Goal: Information Seeking & Learning: Understand process/instructions

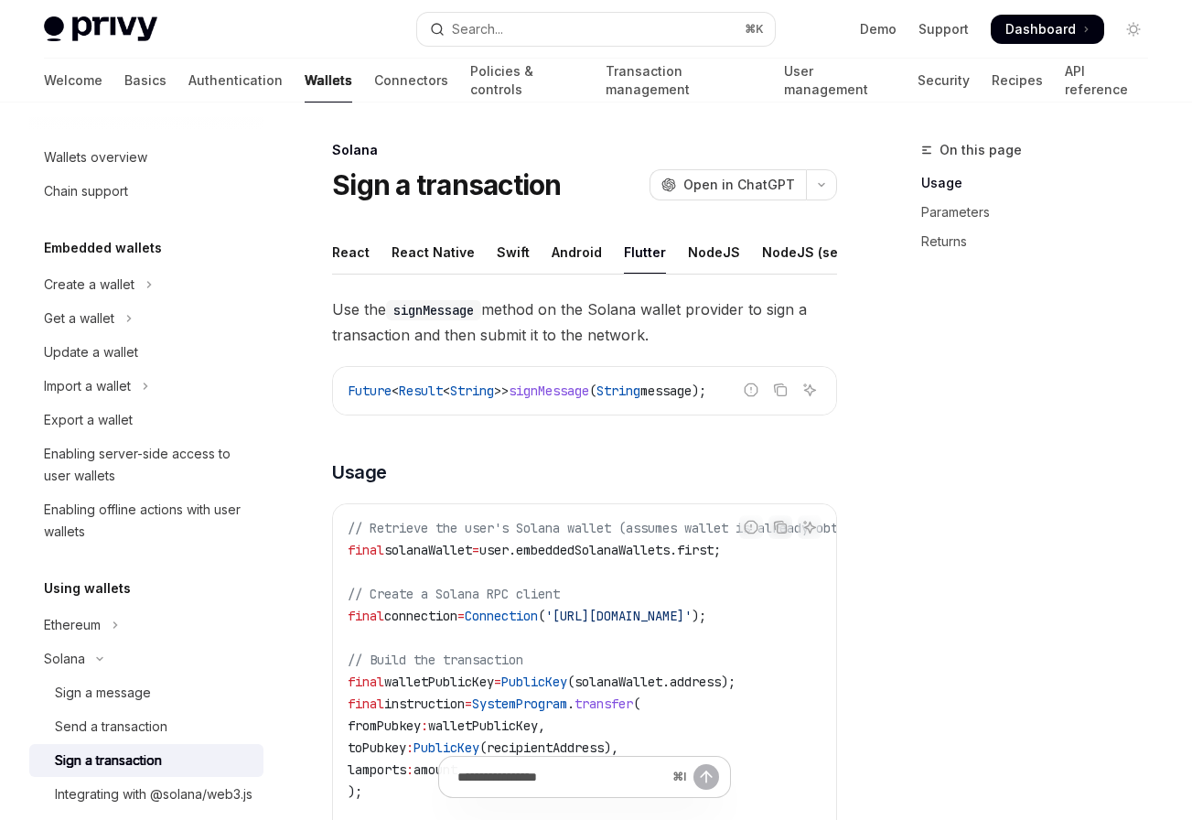
scroll to position [110, 0]
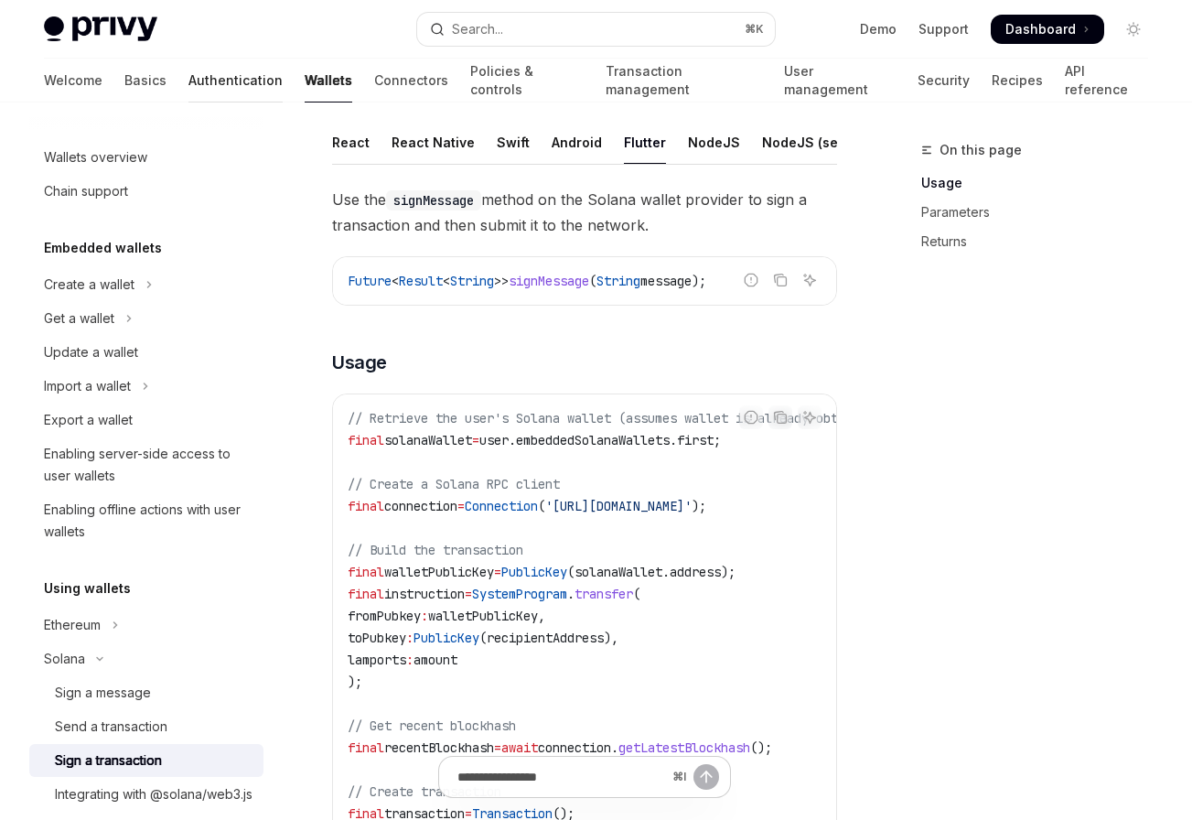
click at [188, 78] on link "Authentication" at bounding box center [235, 81] width 94 height 44
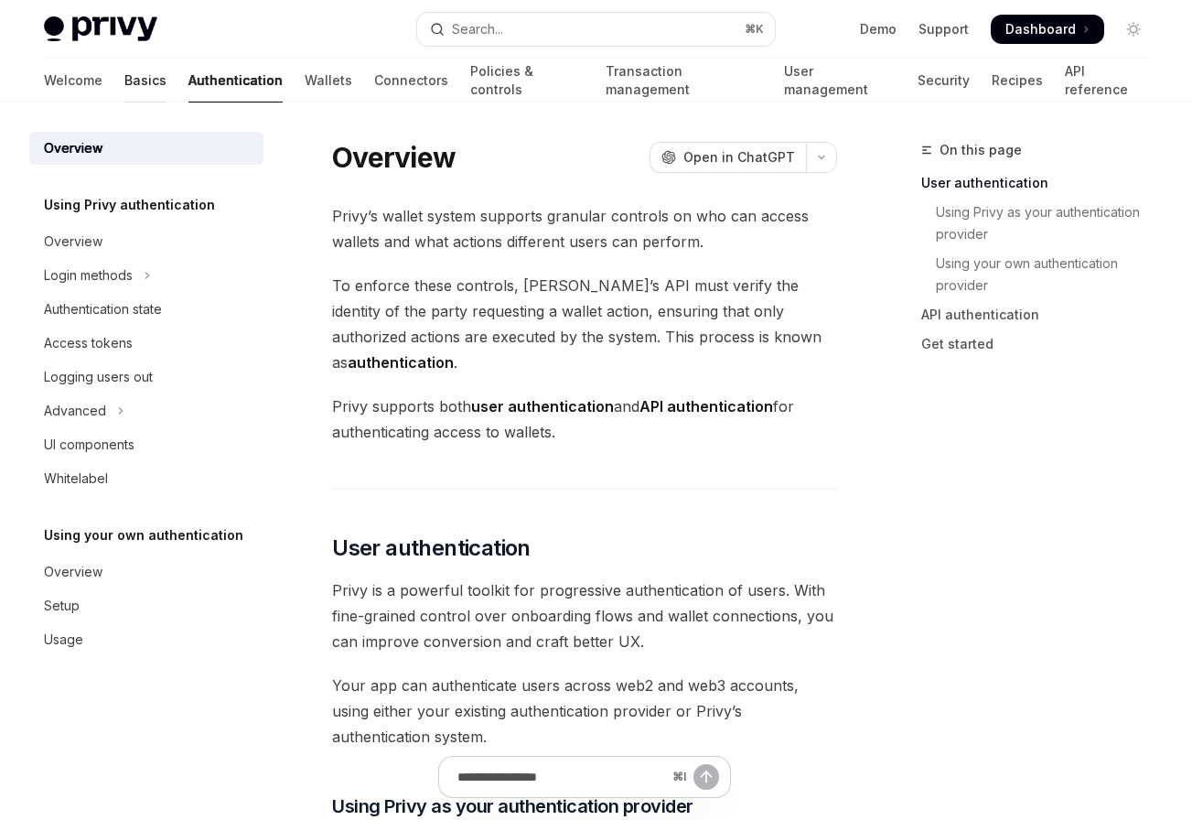
click at [124, 87] on link "Basics" at bounding box center [145, 81] width 42 height 44
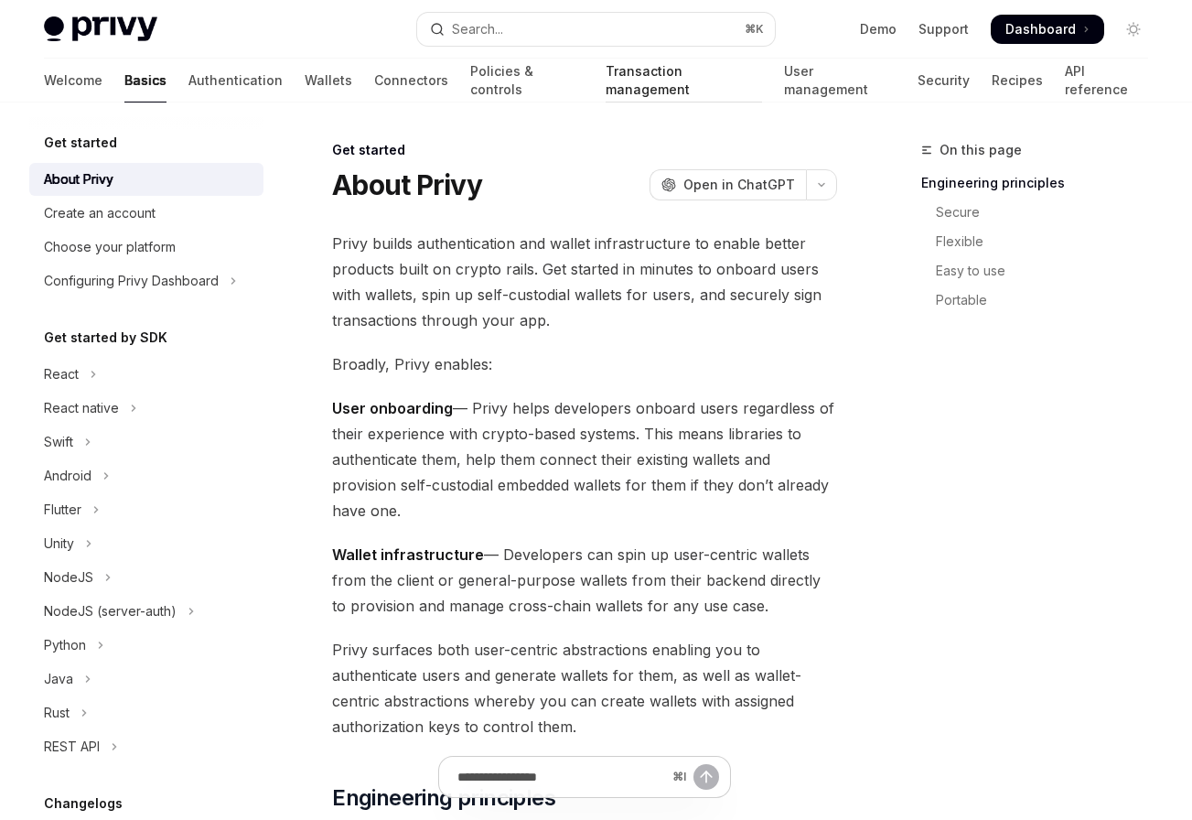
click at [619, 89] on link "Transaction management" at bounding box center [684, 81] width 157 height 44
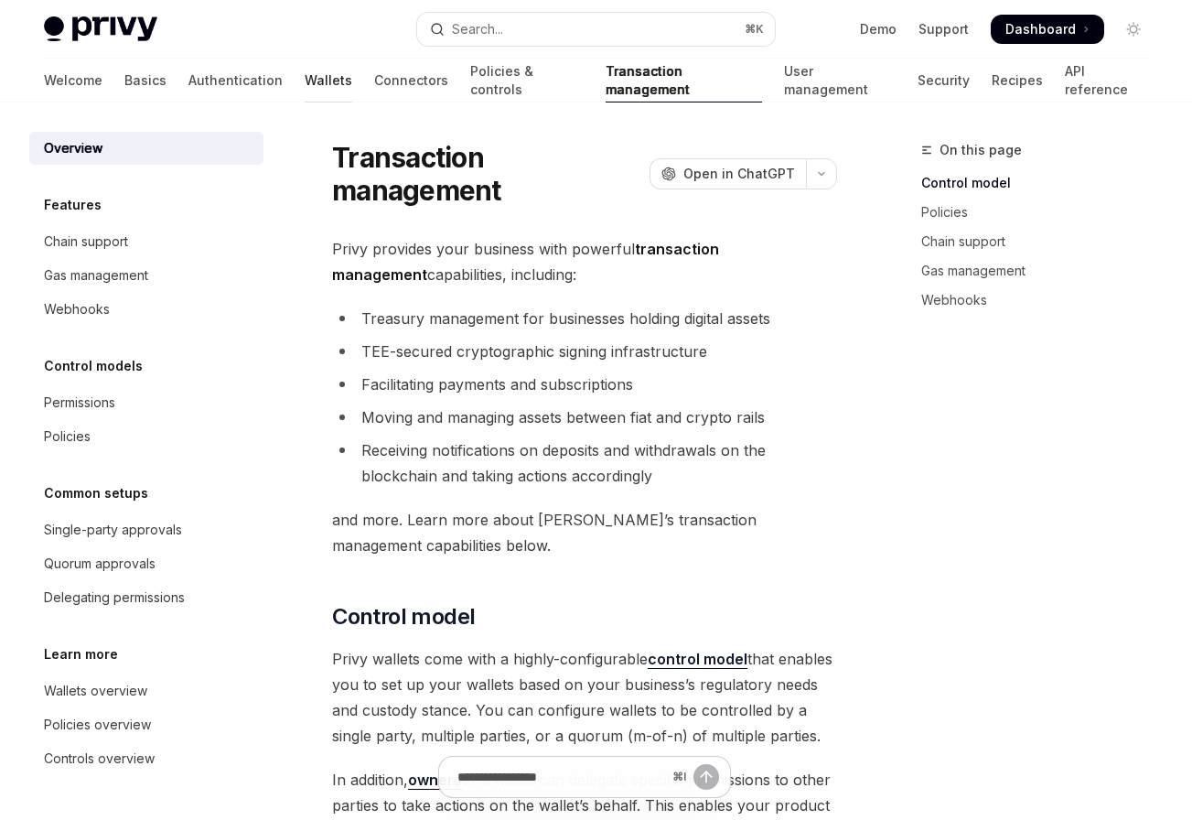
click at [305, 92] on link "Wallets" at bounding box center [329, 81] width 48 height 44
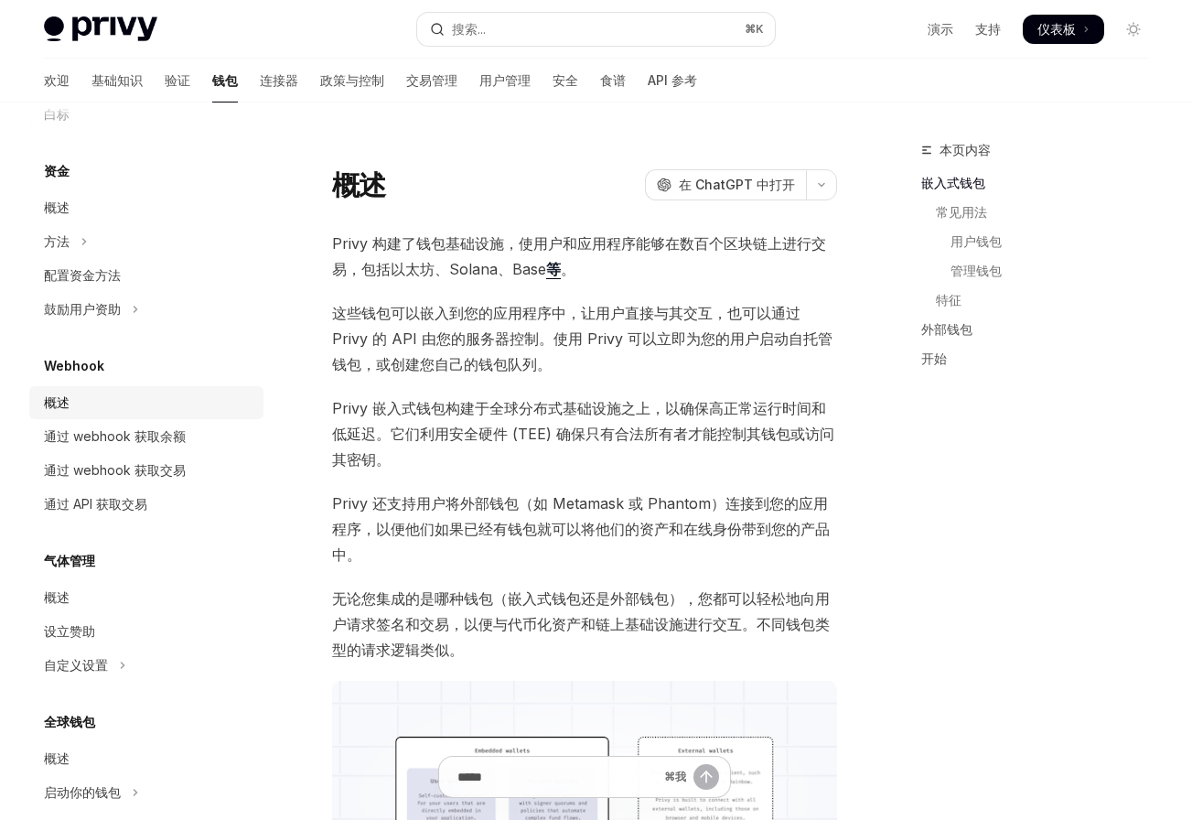
scroll to position [681, 0]
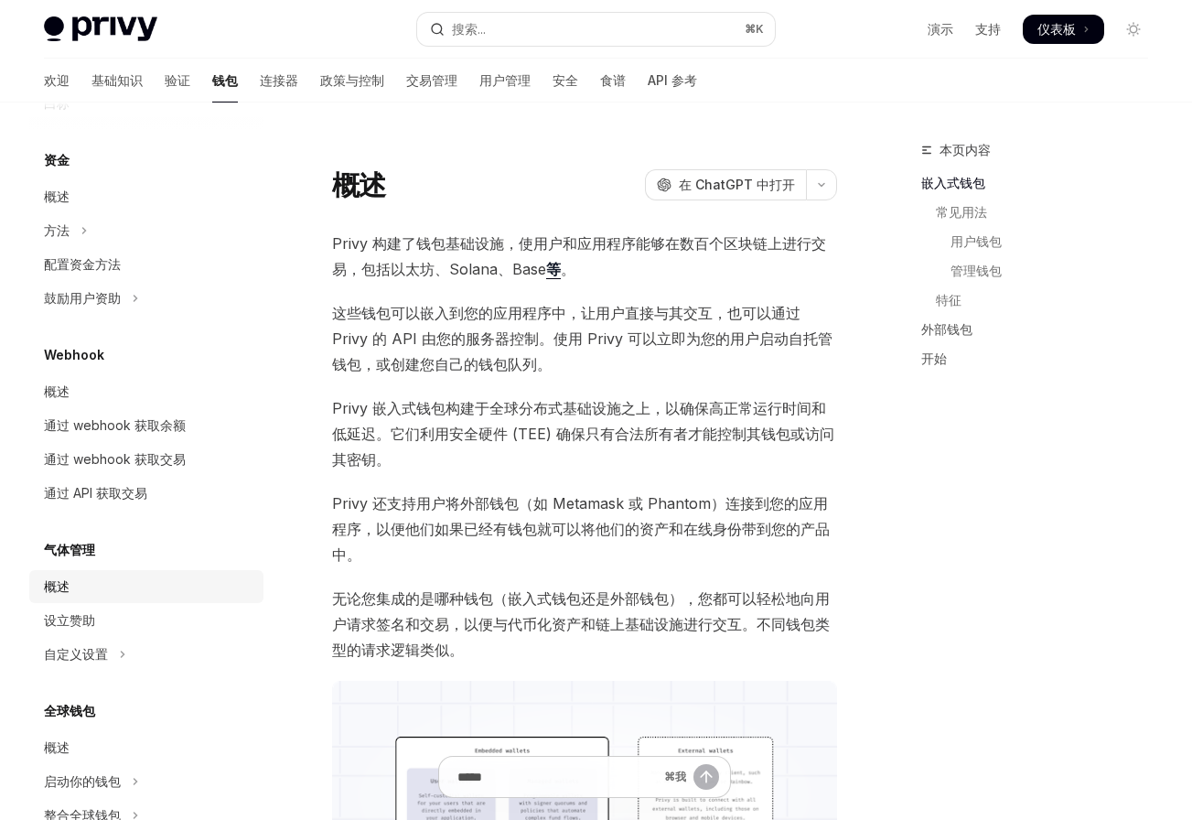
click at [118, 588] on div "概述" at bounding box center [148, 586] width 209 height 22
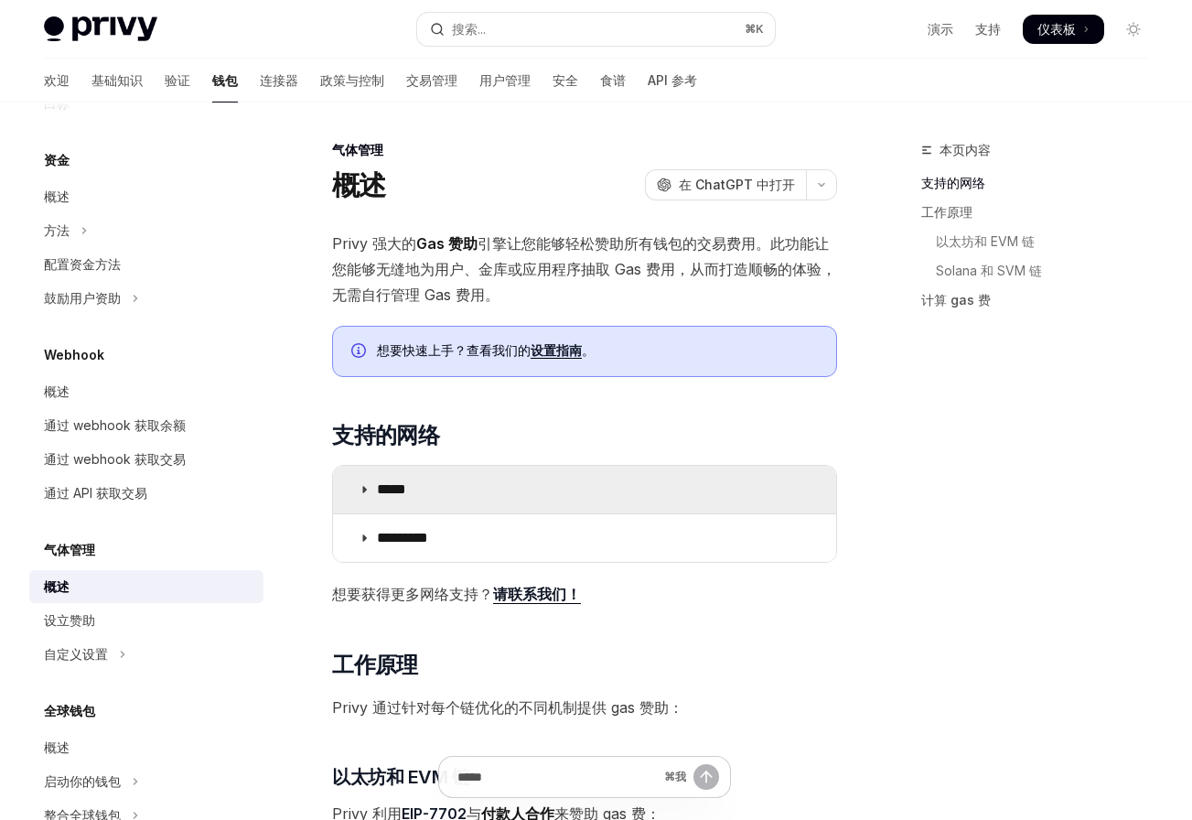
click at [382, 506] on summary "*****" at bounding box center [584, 490] width 503 height 48
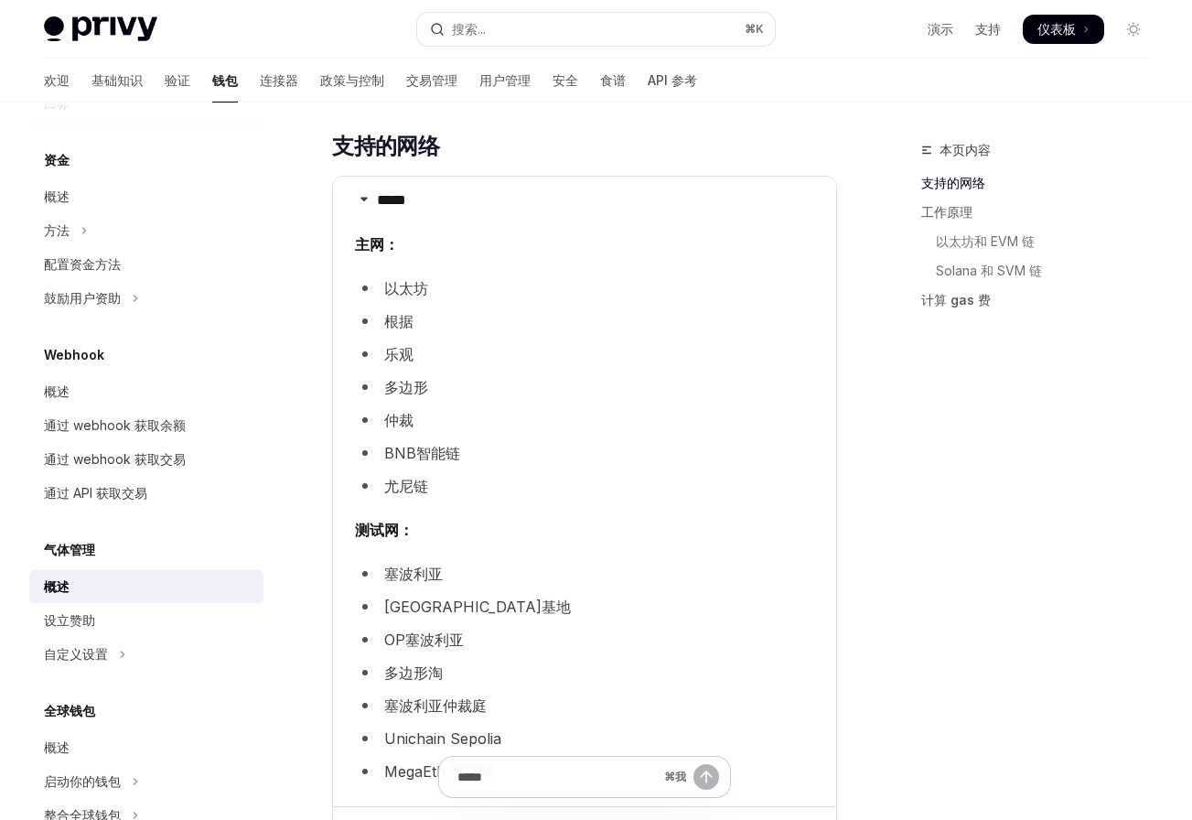
scroll to position [268, 0]
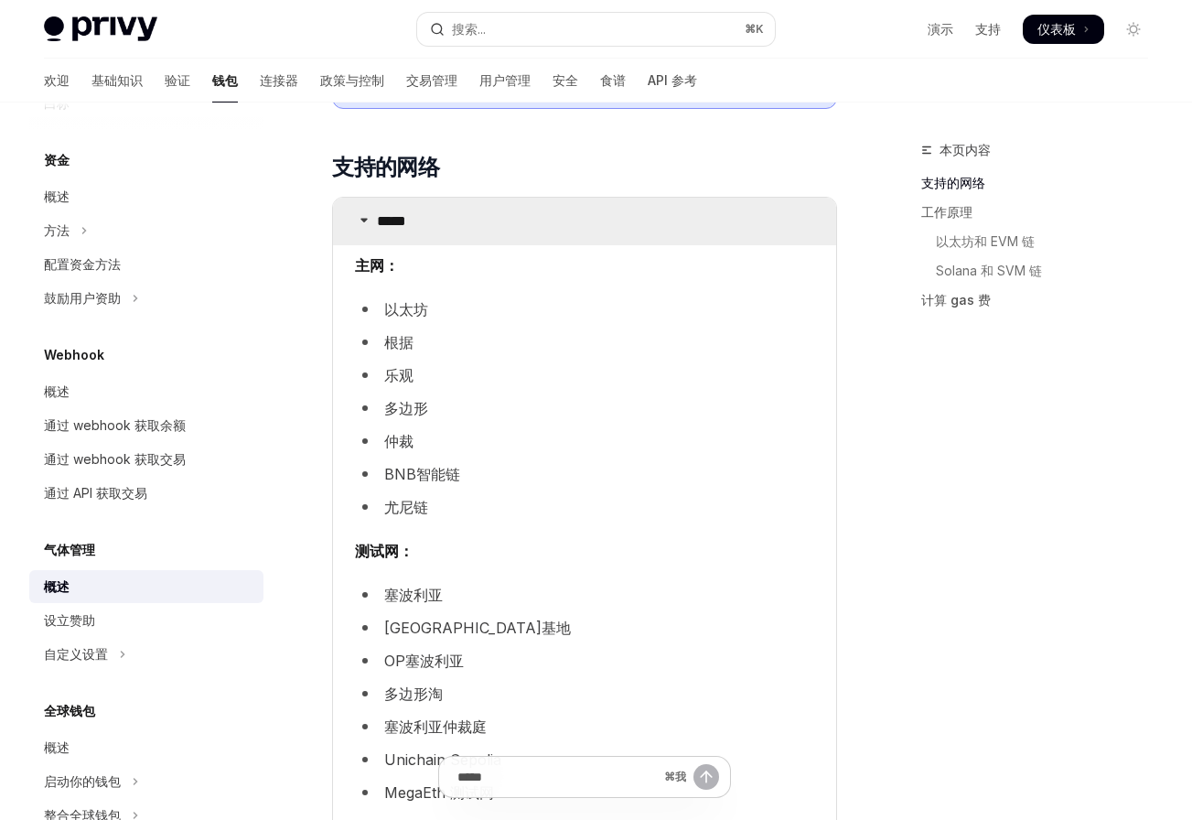
click at [393, 228] on font "*****" at bounding box center [391, 221] width 29 height 14
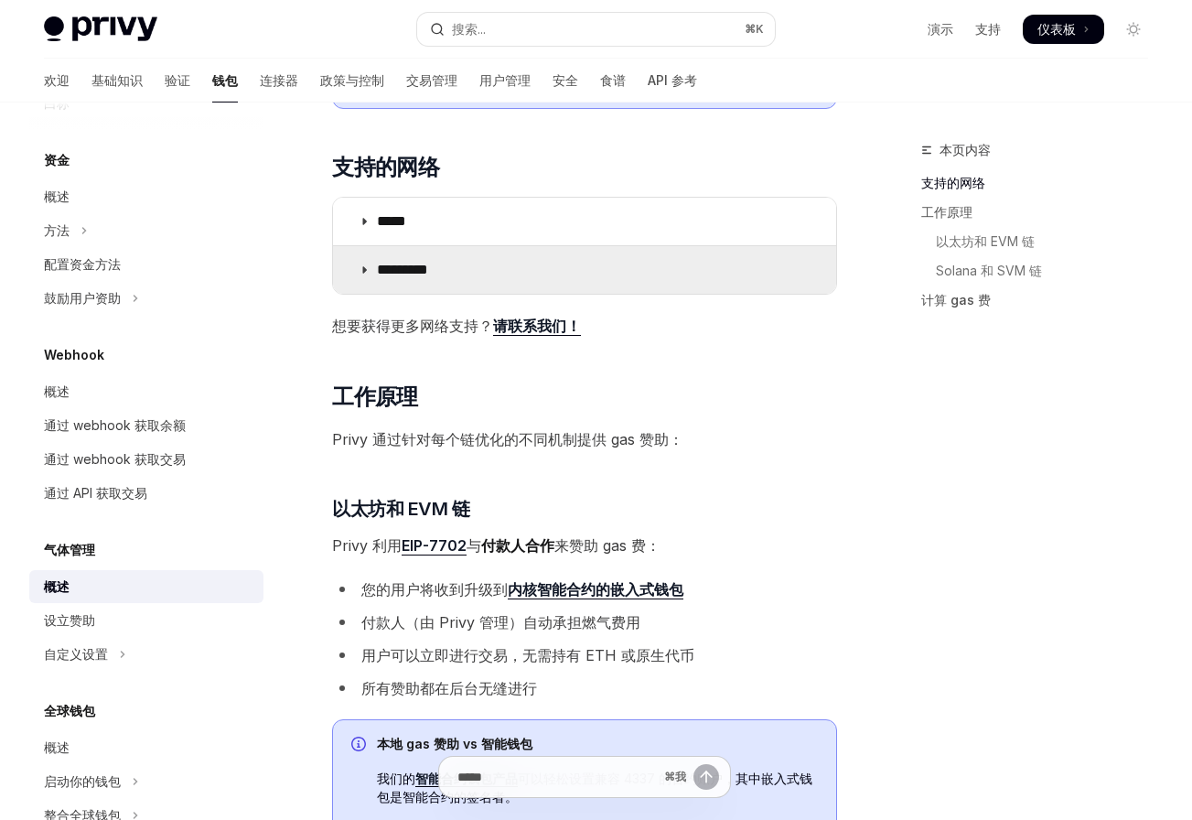
click at [403, 272] on font "*********" at bounding box center [402, 270] width 51 height 14
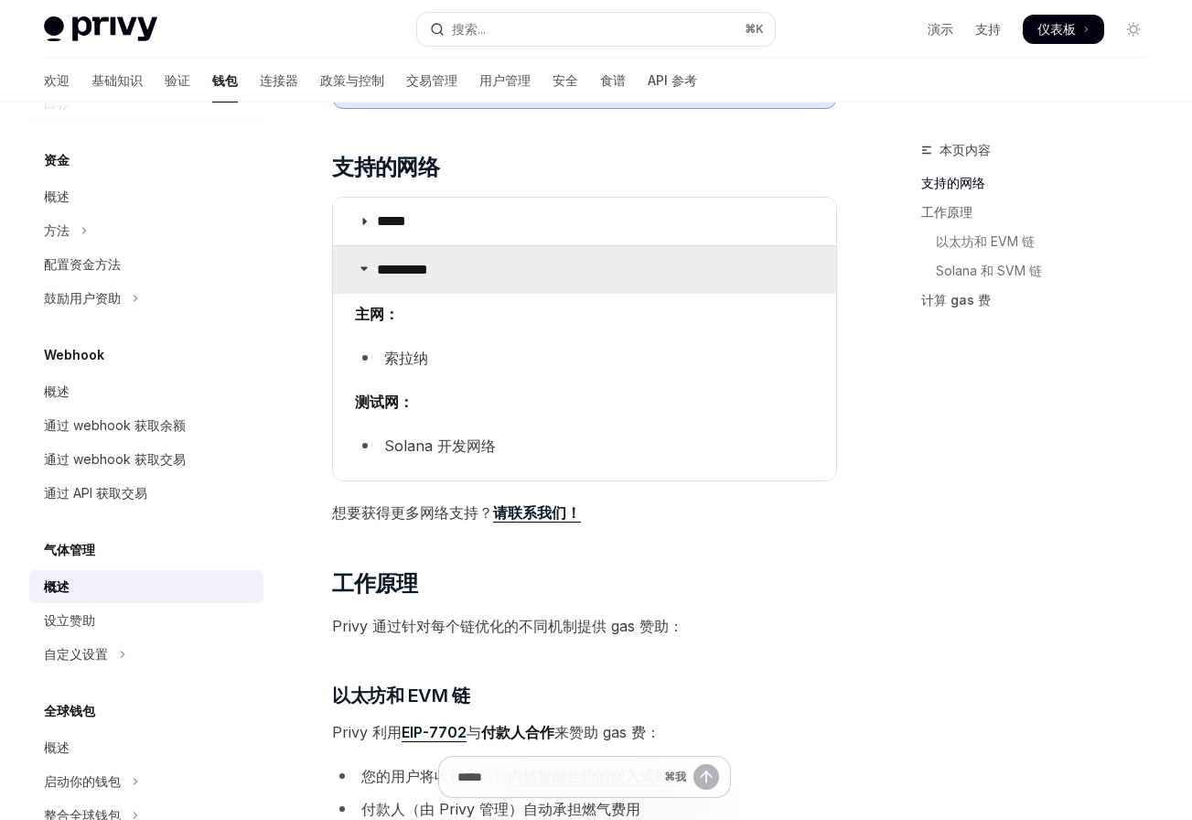
click at [403, 272] on font "*********" at bounding box center [402, 270] width 51 height 14
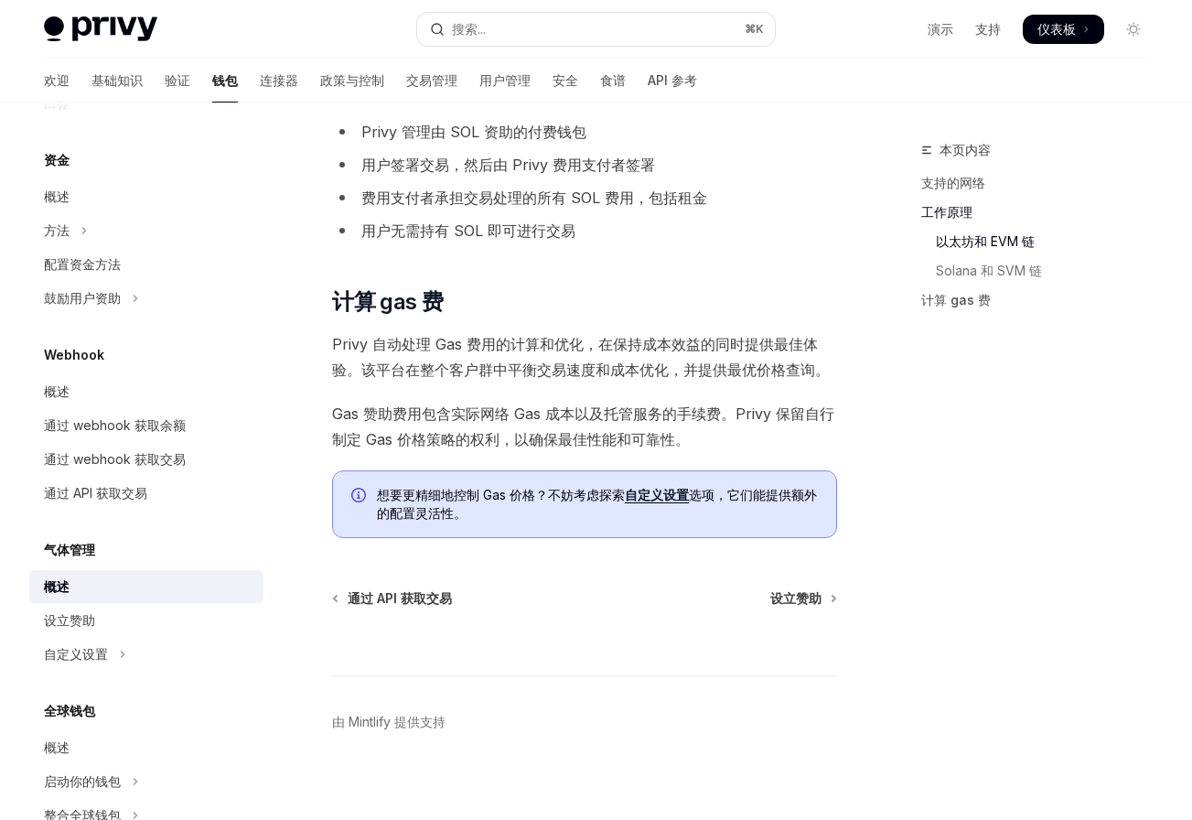
scroll to position [1279, 0]
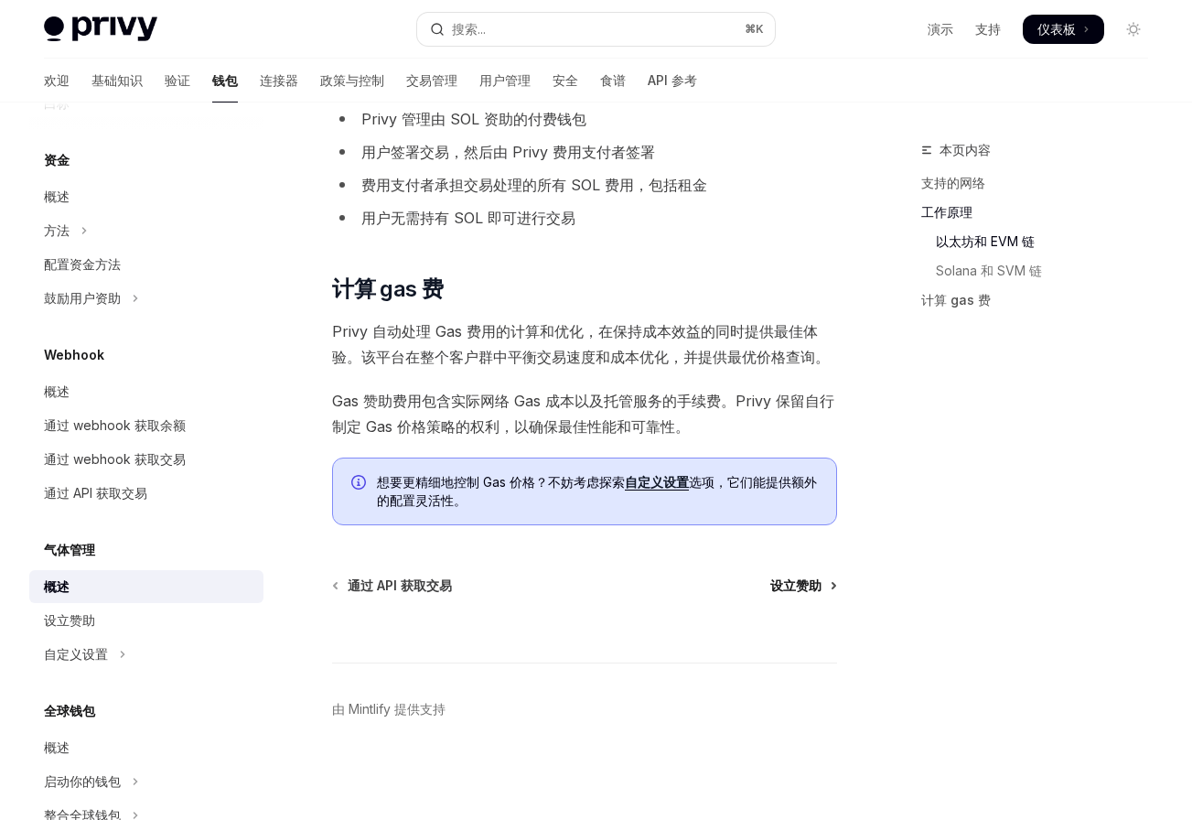
click at [800, 586] on font "设立赞助" at bounding box center [795, 585] width 51 height 16
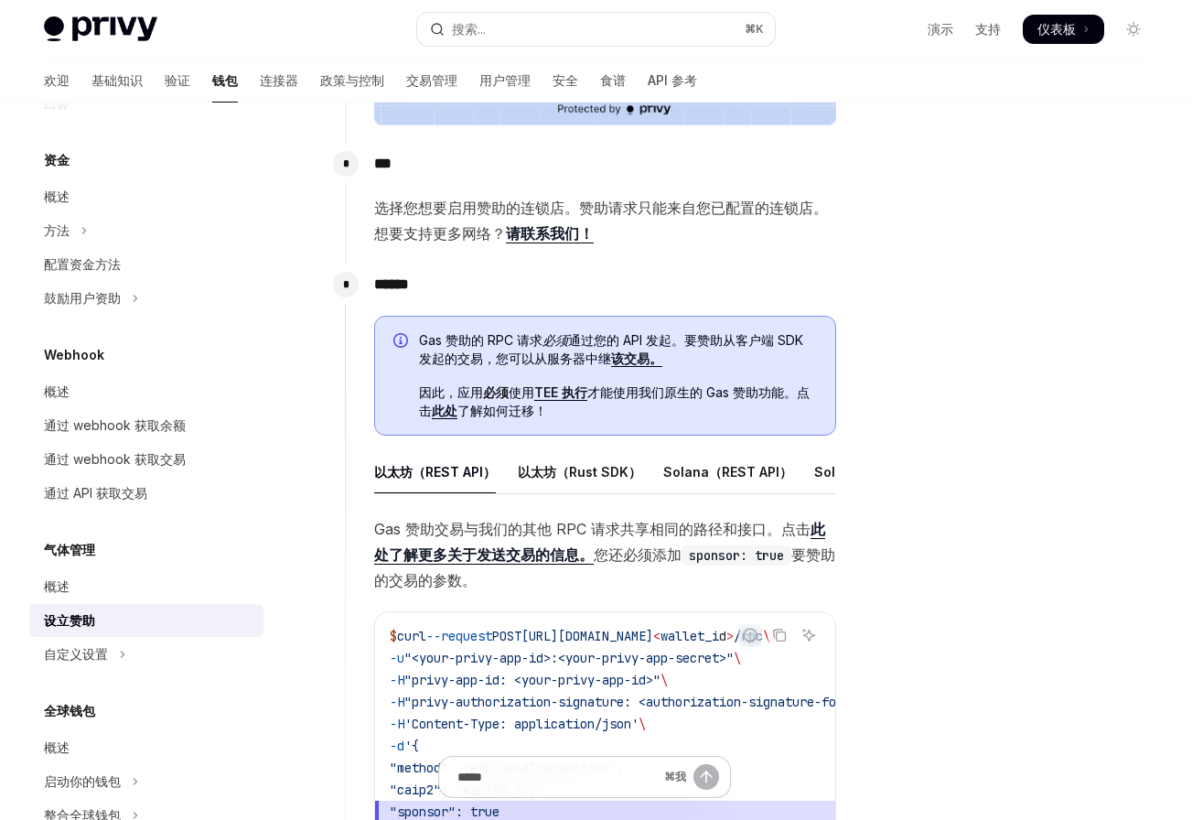
scroll to position [665, 0]
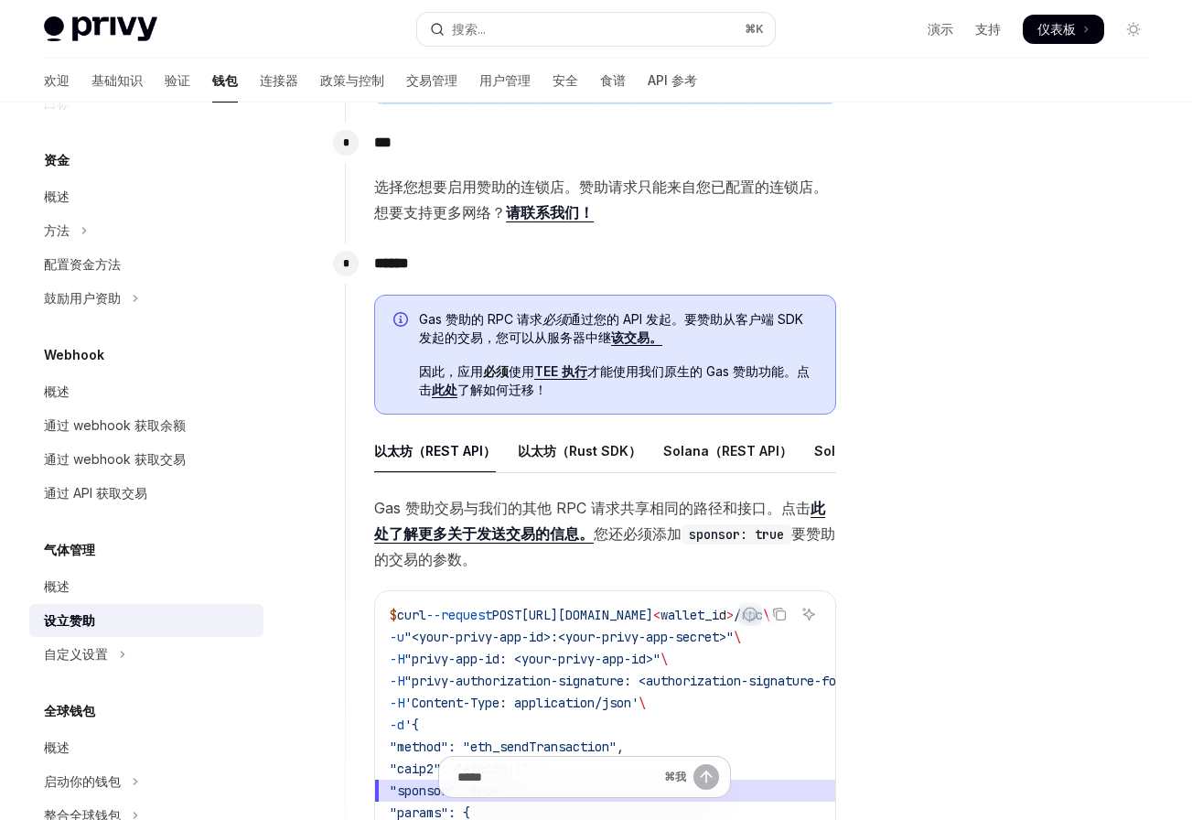
drag, startPoint x: 710, startPoint y: 464, endPoint x: 657, endPoint y: 468, distance: 53.3
click at [657, 468] on ul "以太坊（REST API） 以太坊（Rust SDK） Solana（REST API） Solana（Rust SDK）" at bounding box center [605, 451] width 462 height 44
click at [557, 446] on font "以太坊（Rust SDK）" at bounding box center [580, 451] width 124 height 16
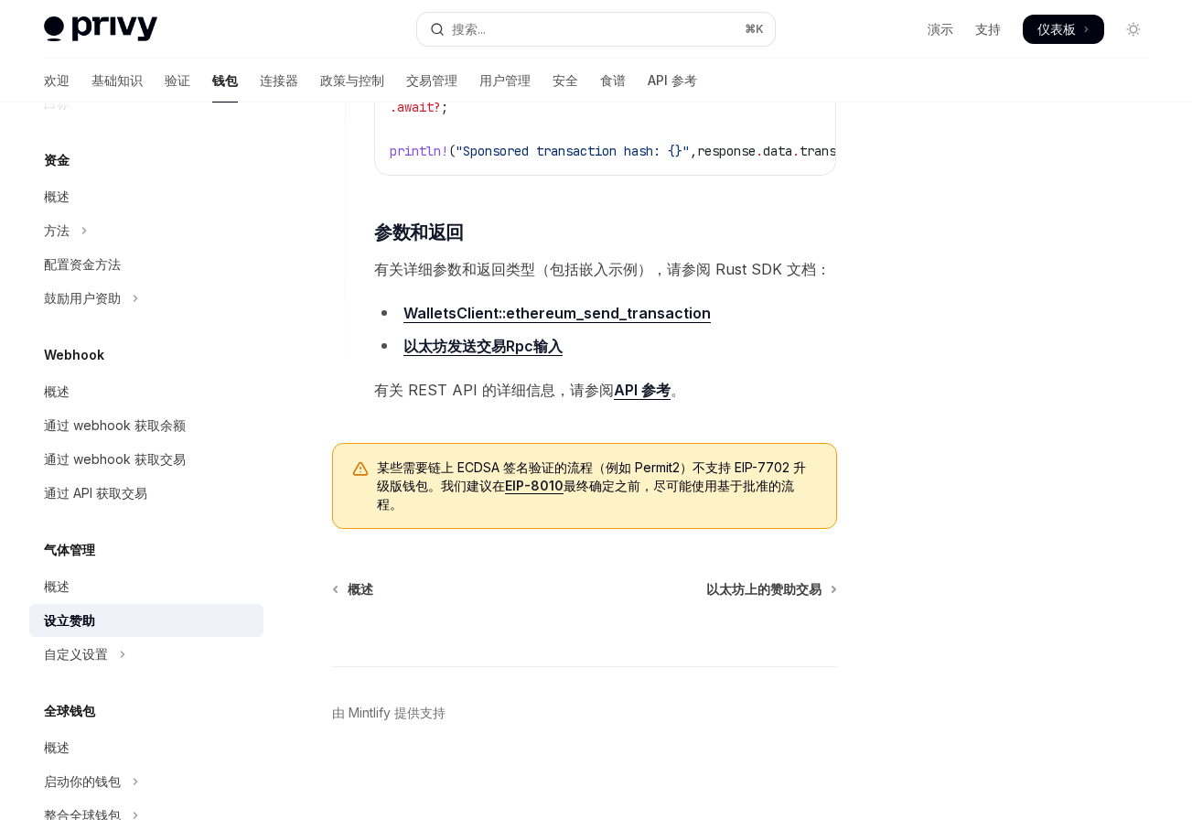
scroll to position [1686, 0]
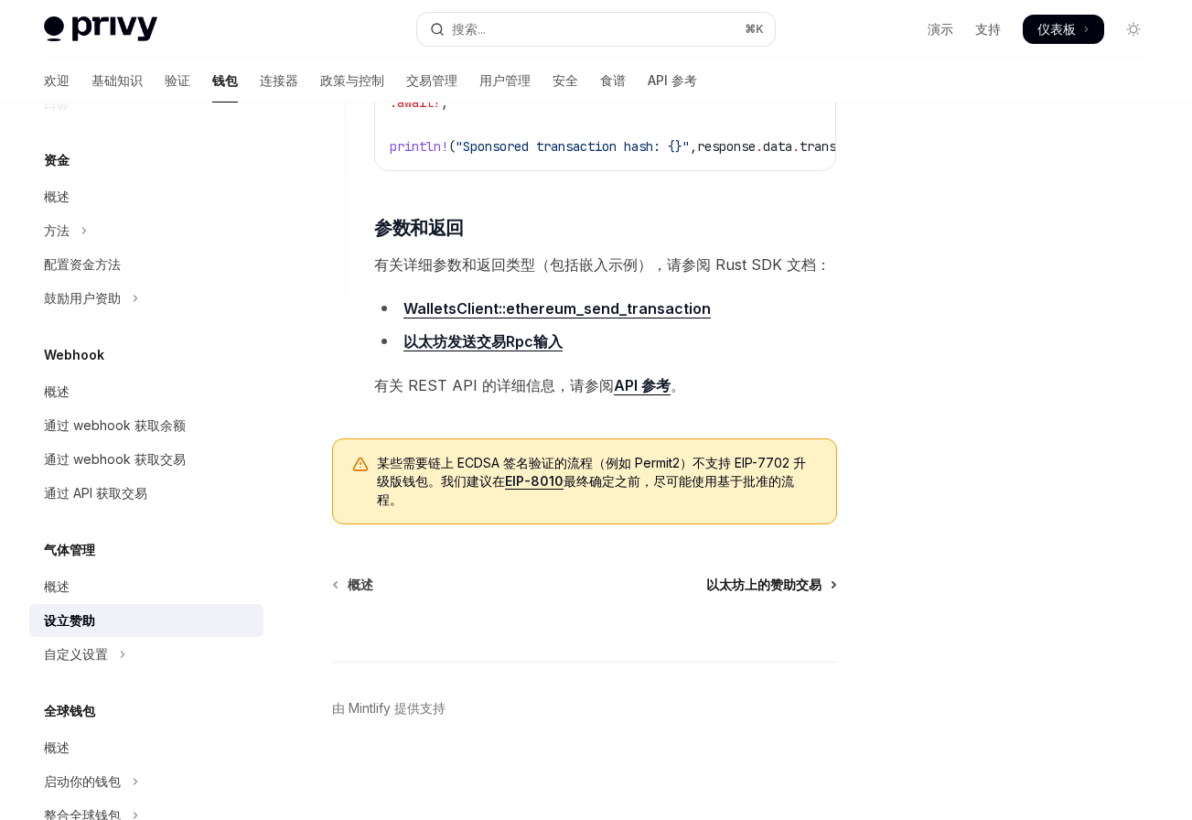
click at [750, 577] on font "以太坊上的赞助交易" at bounding box center [763, 584] width 115 height 16
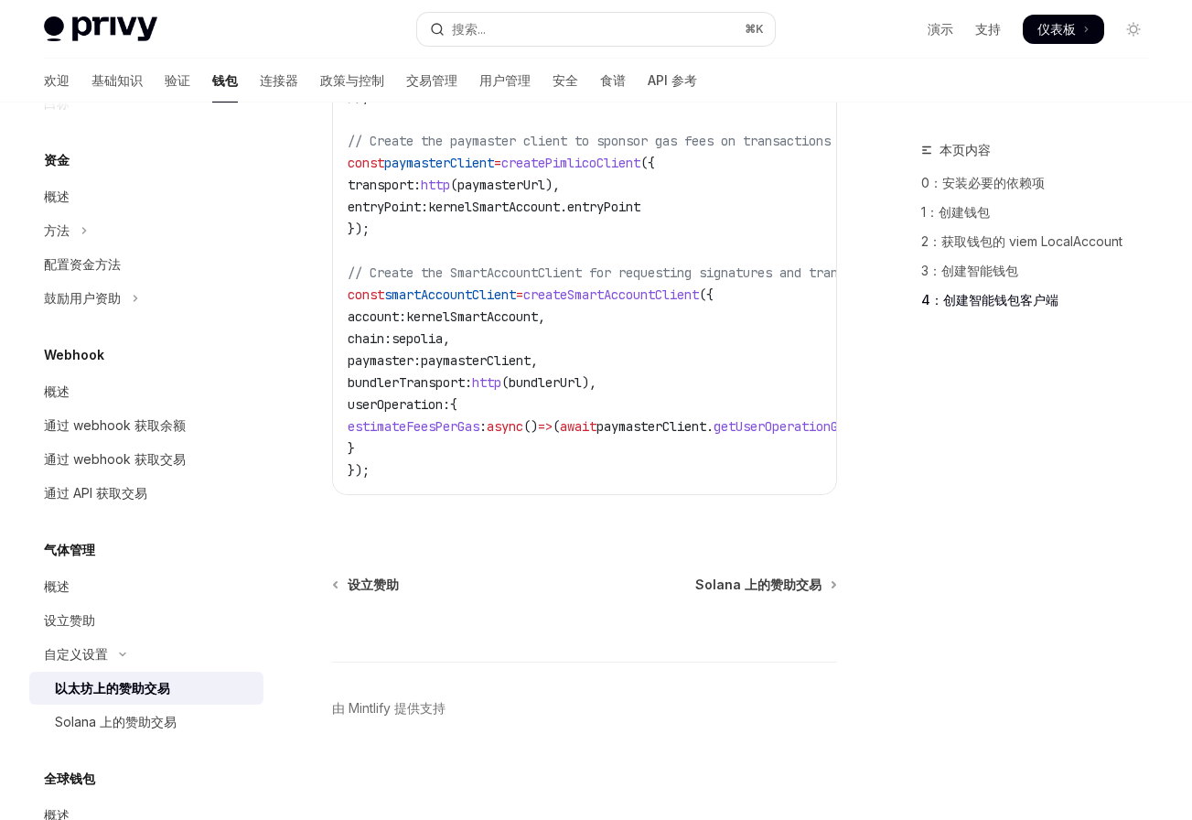
scroll to position [2718, 0]
click at [800, 583] on font "Solana 上的赞助交易" at bounding box center [758, 584] width 126 height 16
type textarea "*"
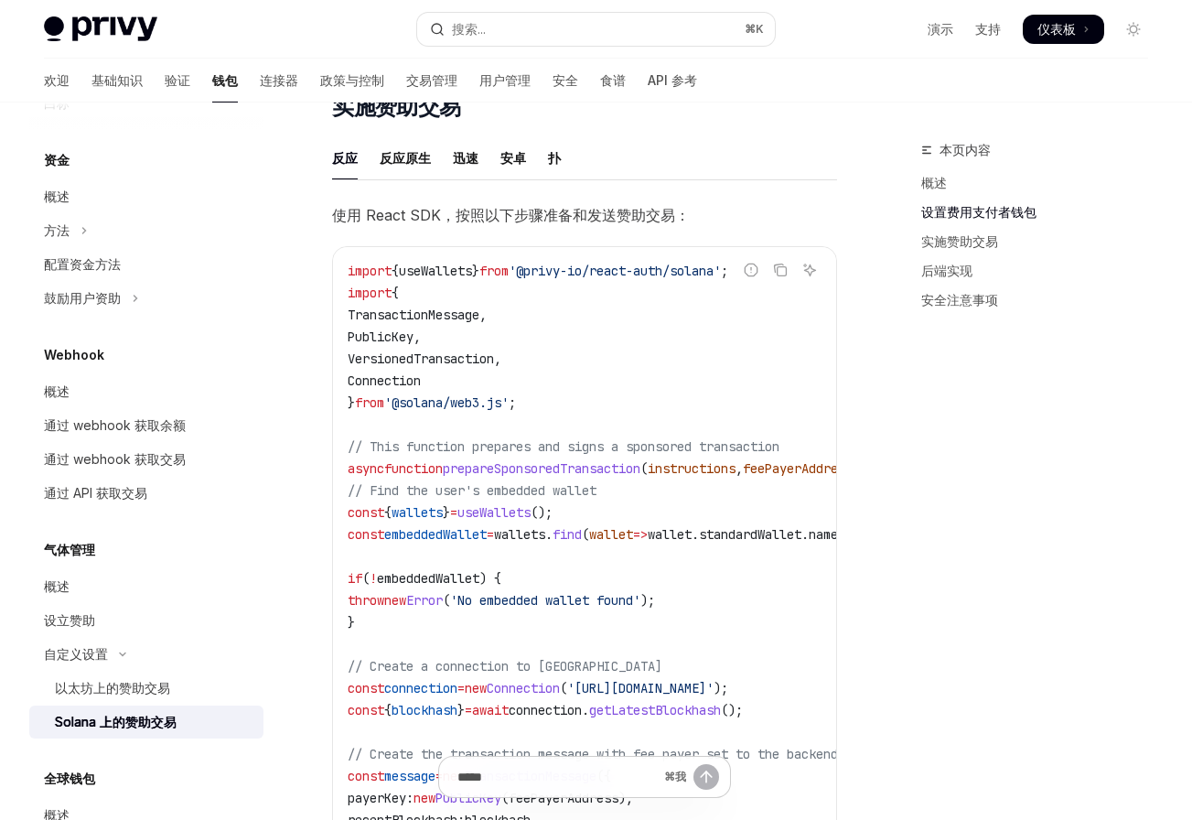
scroll to position [1387, 0]
